Goal: Information Seeking & Learning: Check status

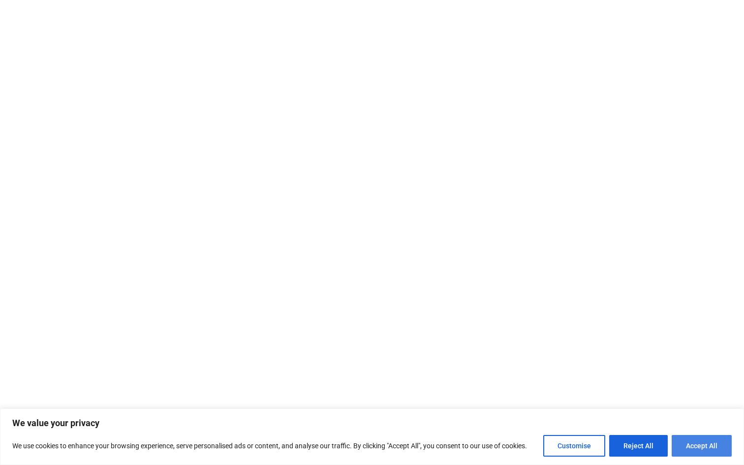
click at [713, 449] on button "Accept All" at bounding box center [702, 446] width 60 height 22
checkbox input "true"
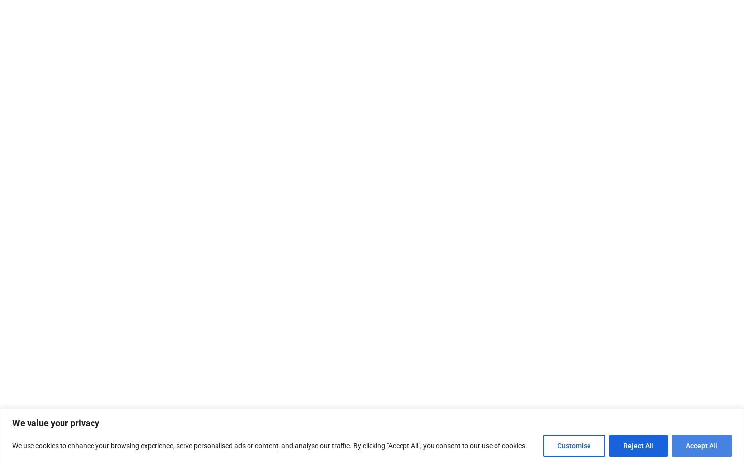
checkbox input "true"
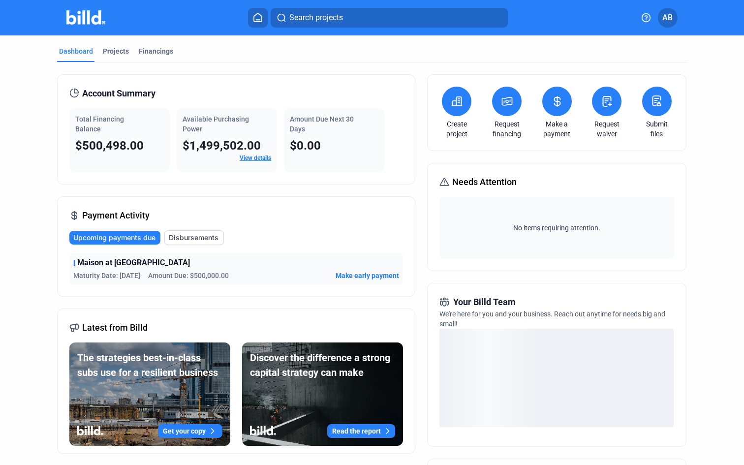
click at [252, 157] on link "View details" at bounding box center [256, 158] width 32 height 7
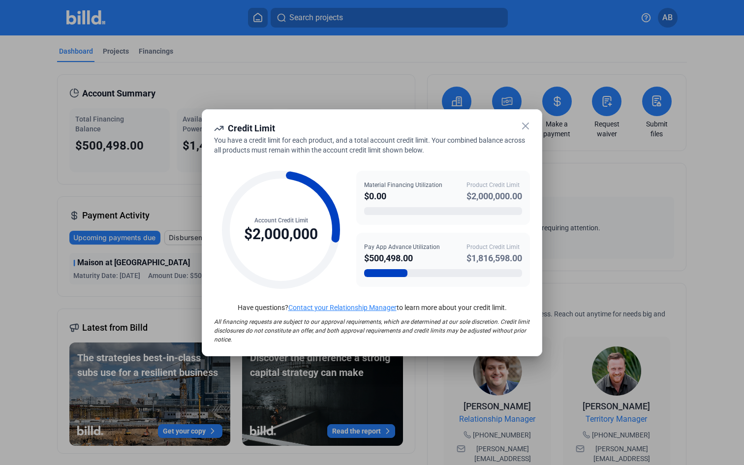
click at [525, 124] on icon at bounding box center [526, 126] width 12 height 12
